Goal: Transaction & Acquisition: Purchase product/service

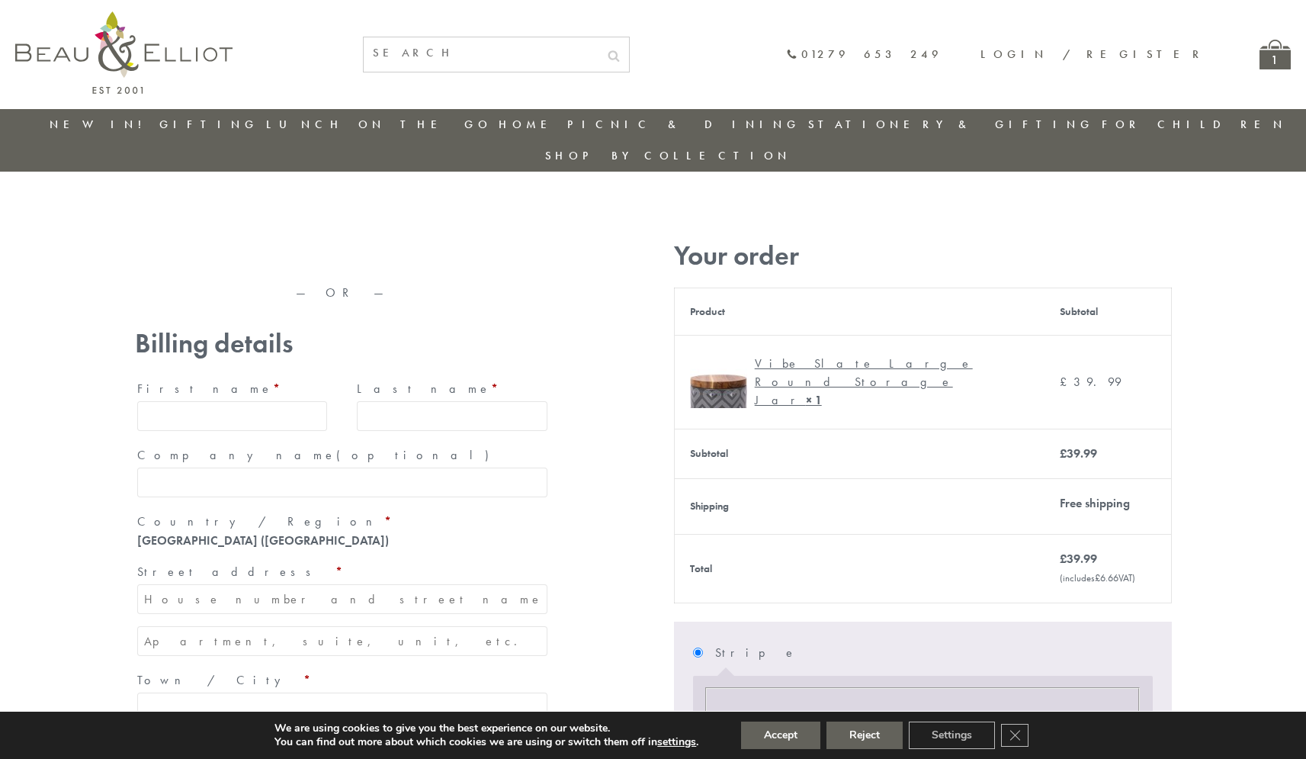
type input "maria33@yahoo.com"
type input "Maria"
type input "Williams"
type input "23, Scottsdale, Happytown"
type input "London"
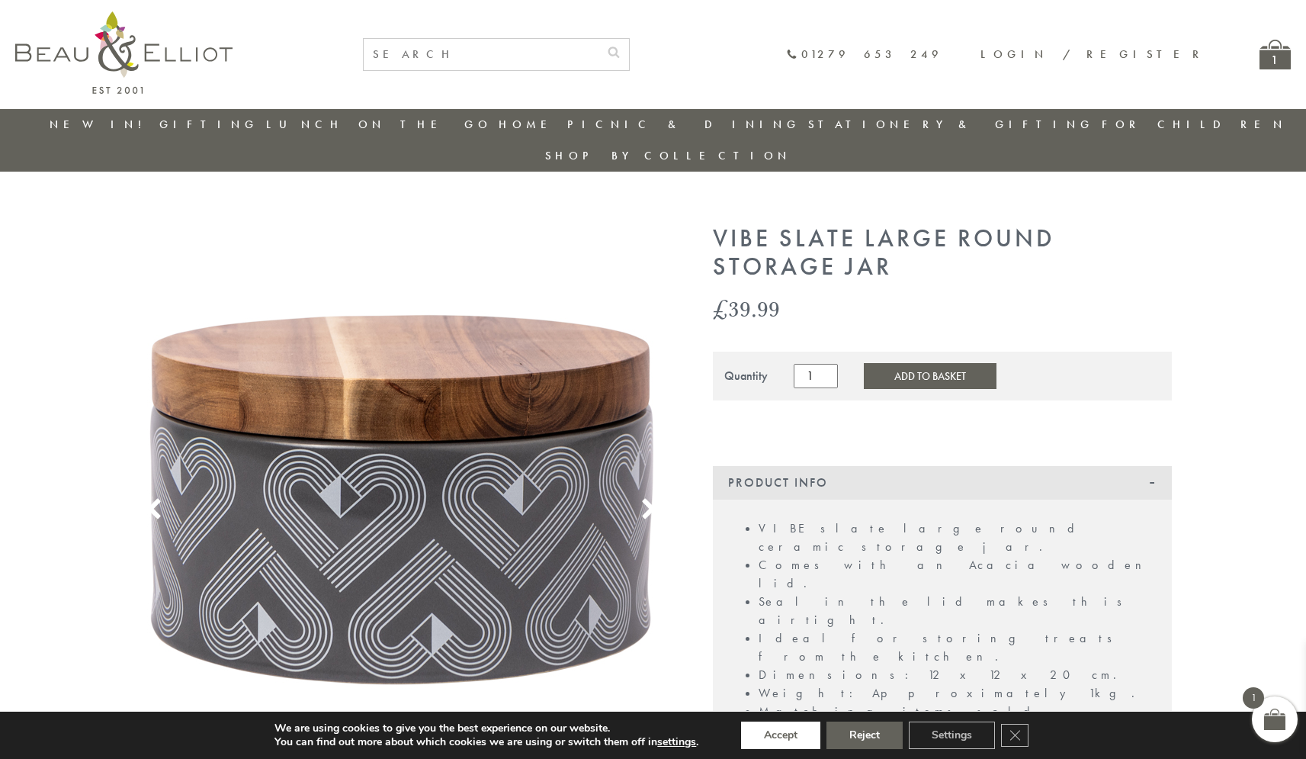
click at [781, 735] on button "Accept" at bounding box center [780, 734] width 79 height 27
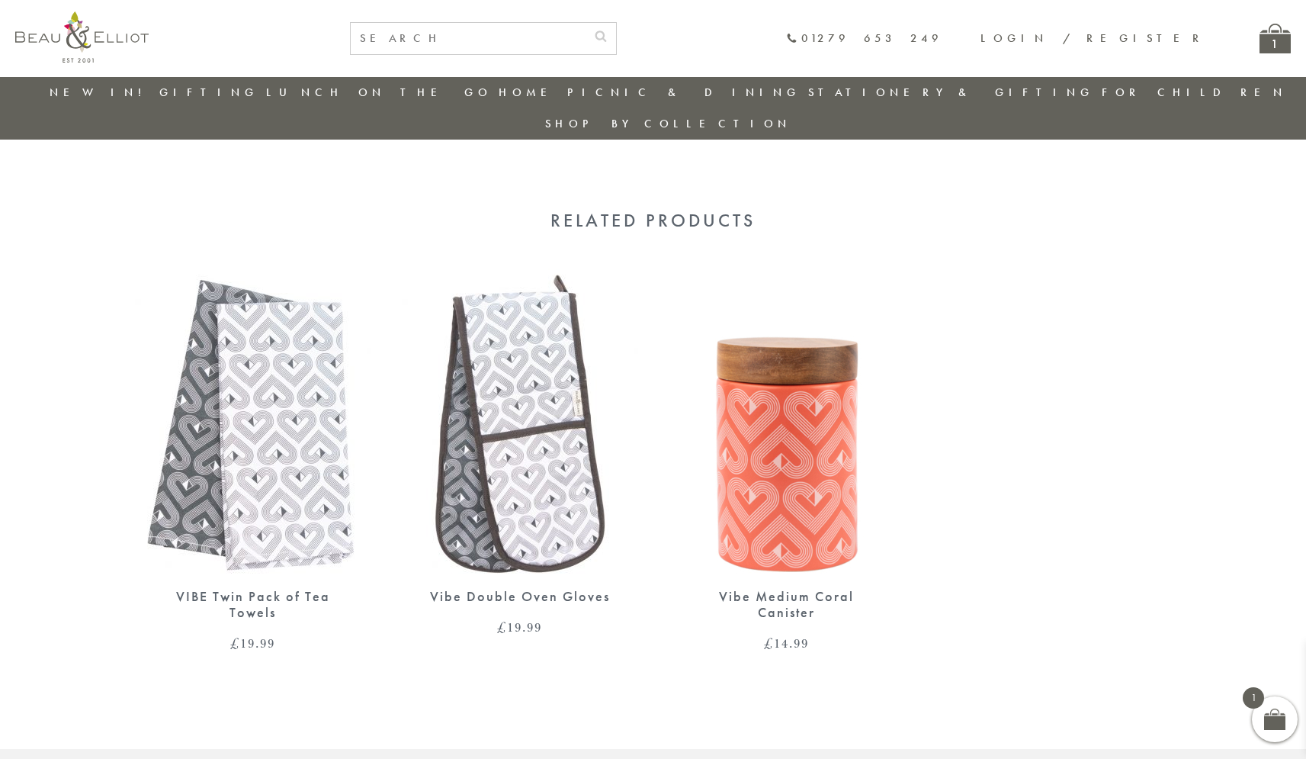
scroll to position [770, 0]
